Goal: Information Seeking & Learning: Understand process/instructions

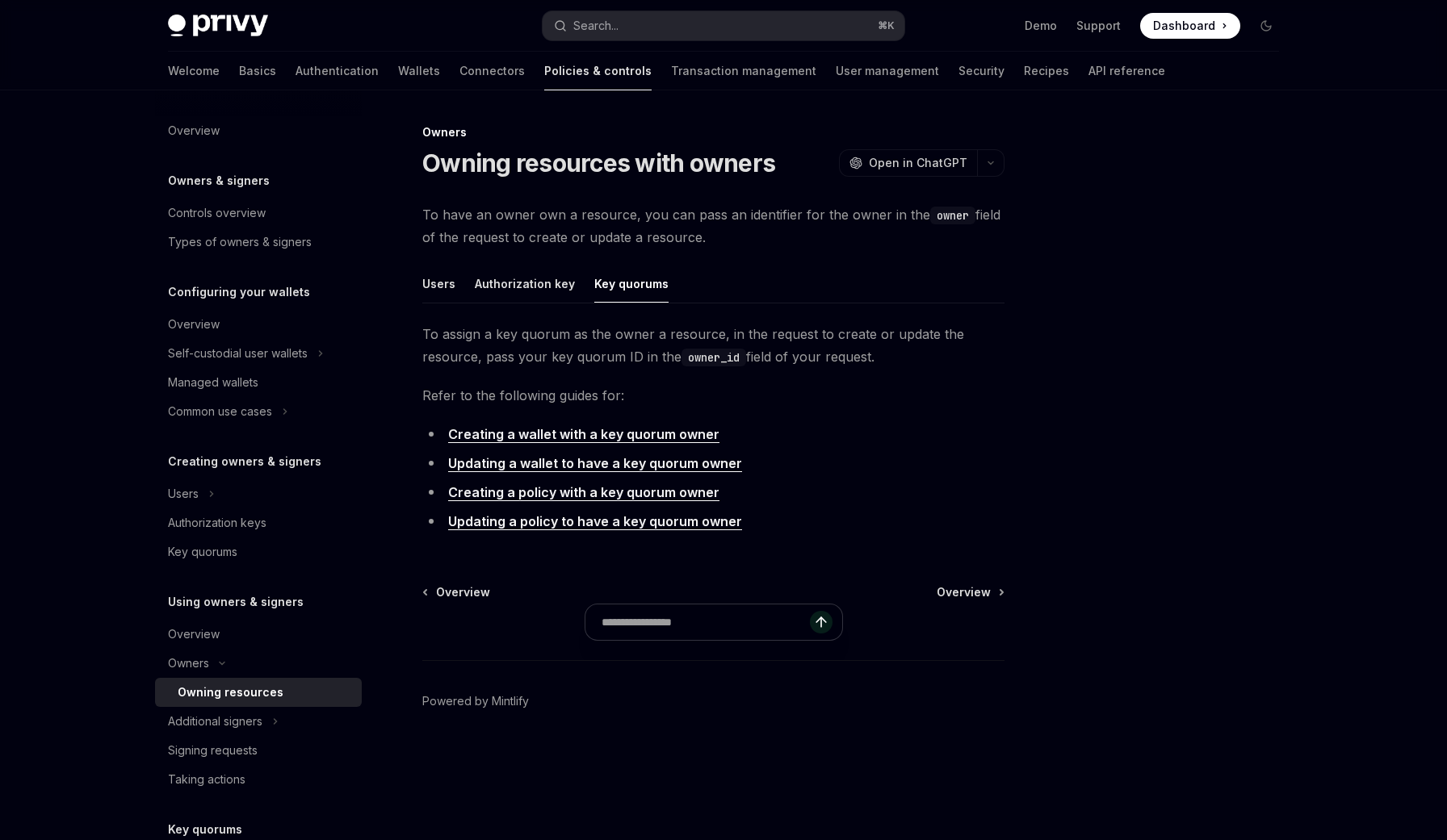
click at [576, 436] on link "Creating a wallet with a key quorum owner" at bounding box center [584, 435] width 271 height 17
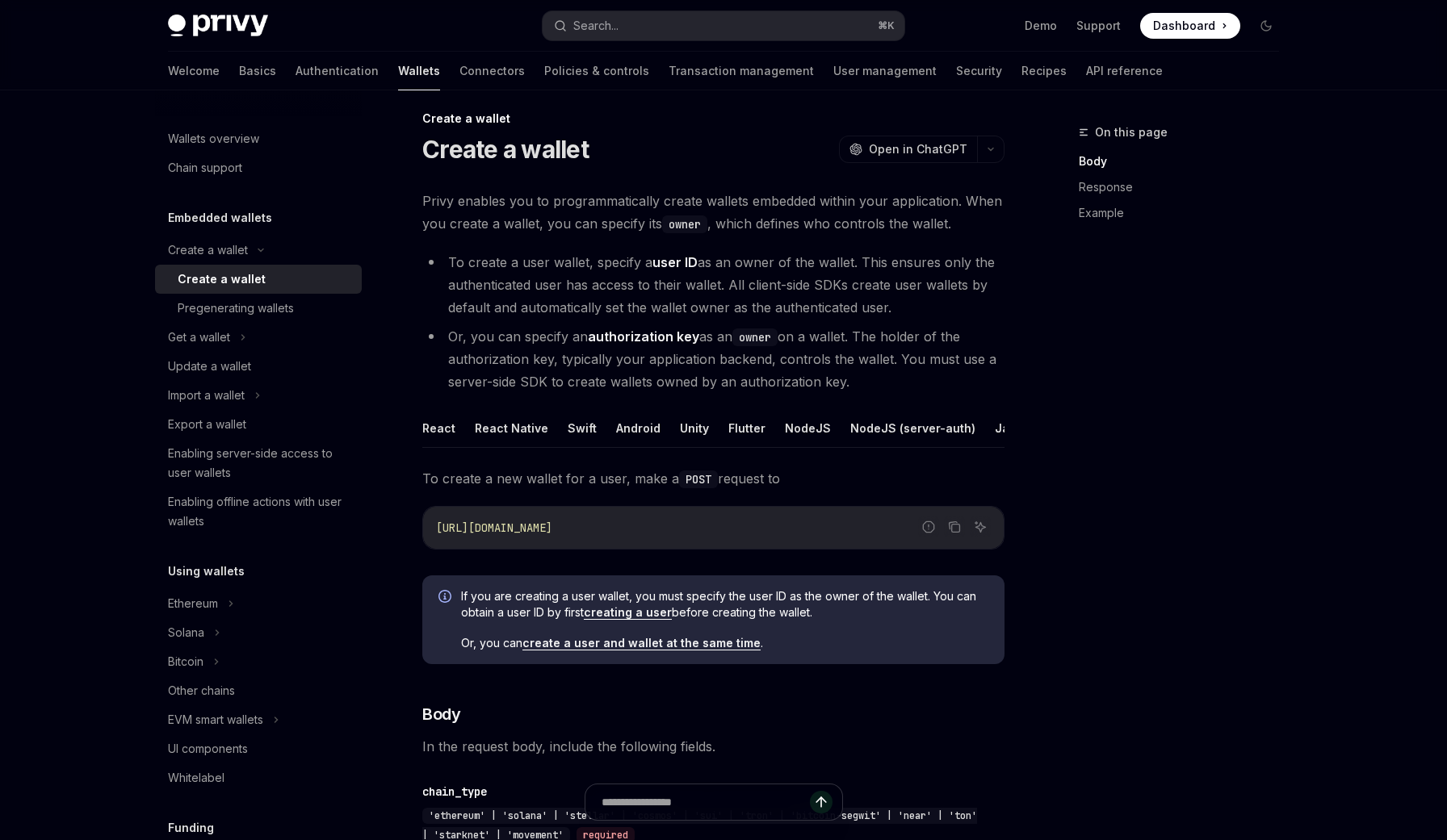
scroll to position [17, 0]
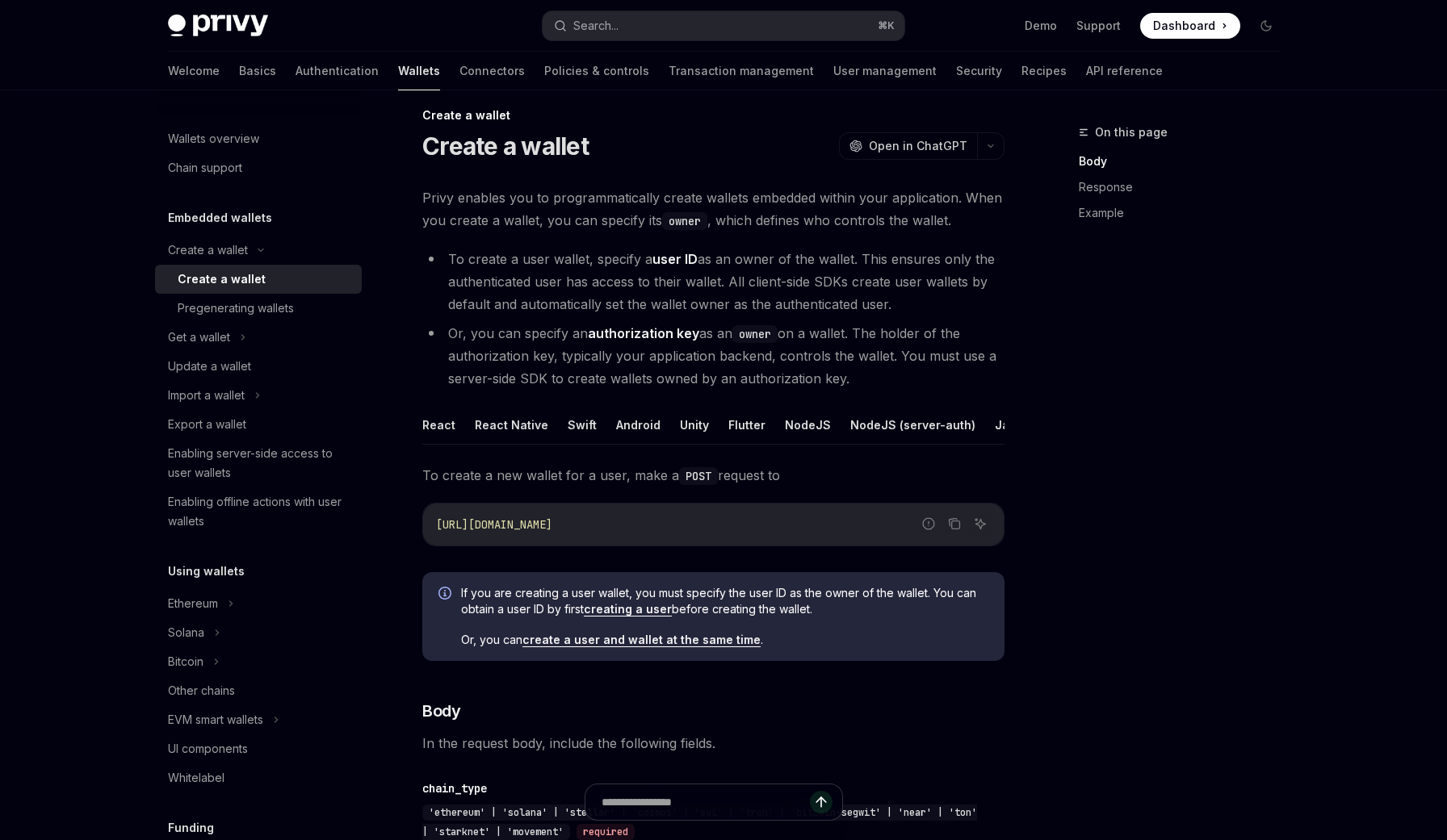
type textarea "*"
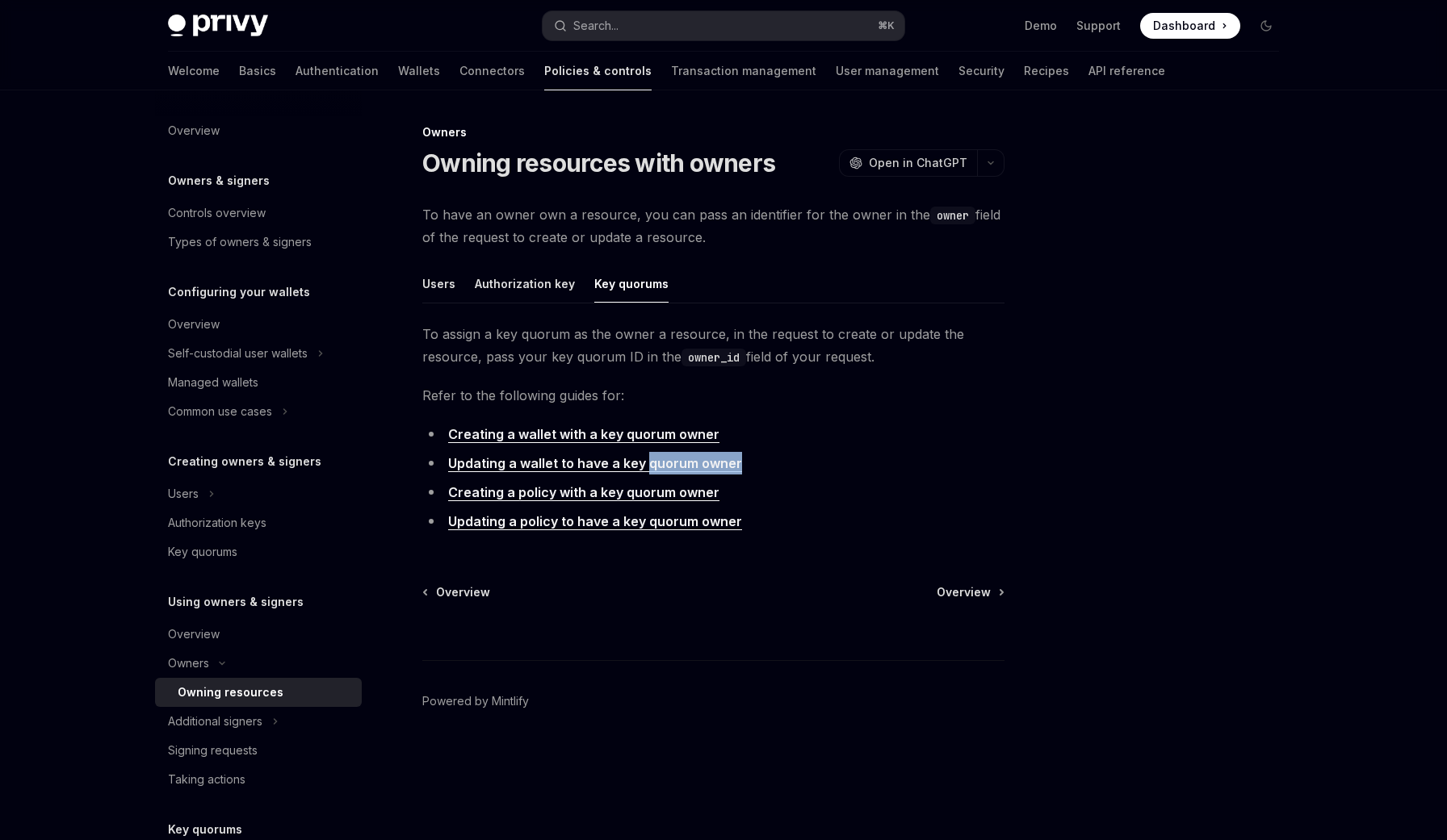
drag, startPoint x: 789, startPoint y: 459, endPoint x: 643, endPoint y: 470, distance: 146.4
click at [643, 470] on li "Updating a wallet to have a key quorum owner" at bounding box center [713, 464] width 582 height 23
copy link "quorum owner"
